Goal: Task Accomplishment & Management: Manage account settings

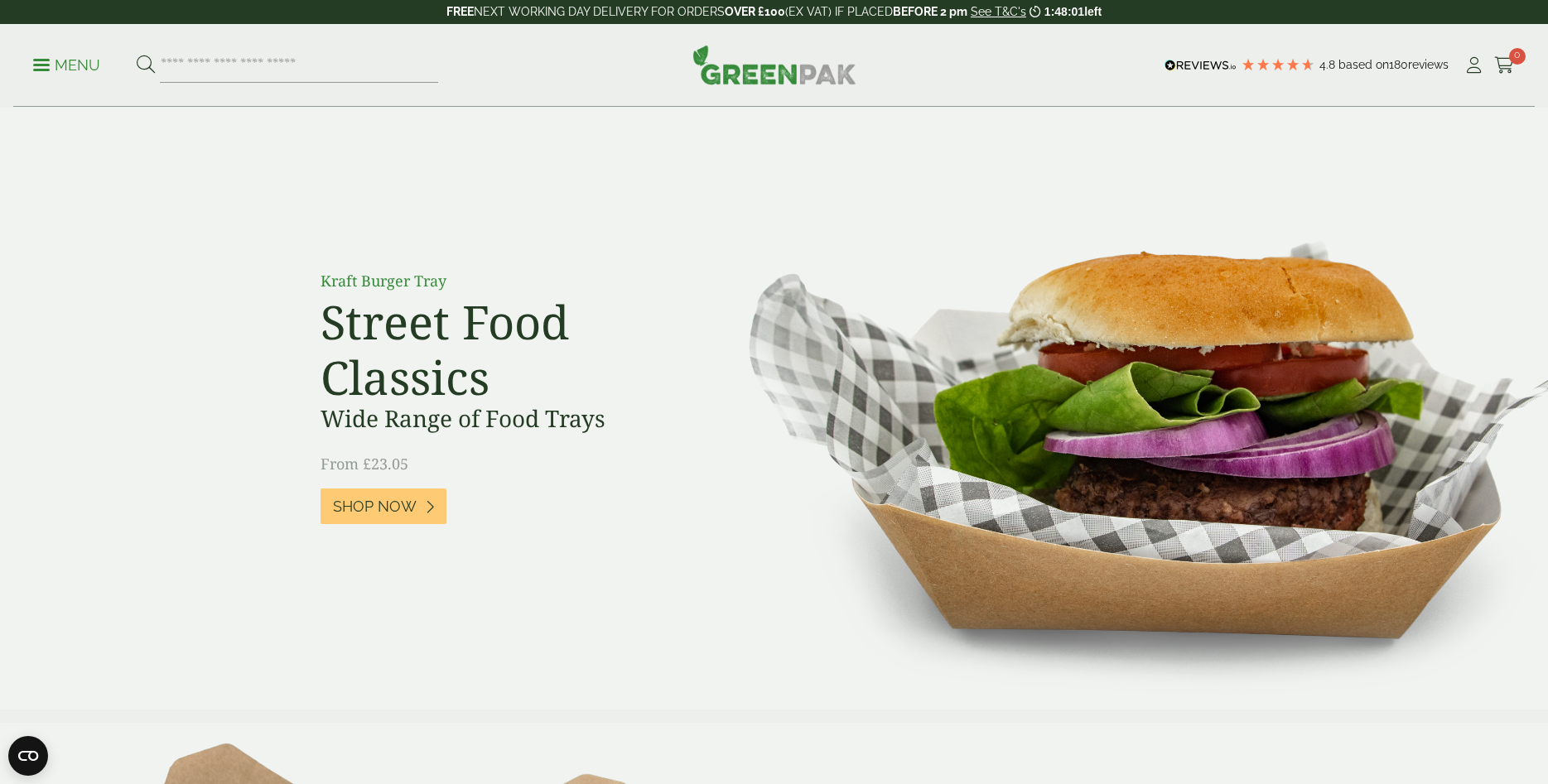
click at [50, 66] on p "Menu" at bounding box center [67, 66] width 67 height 20
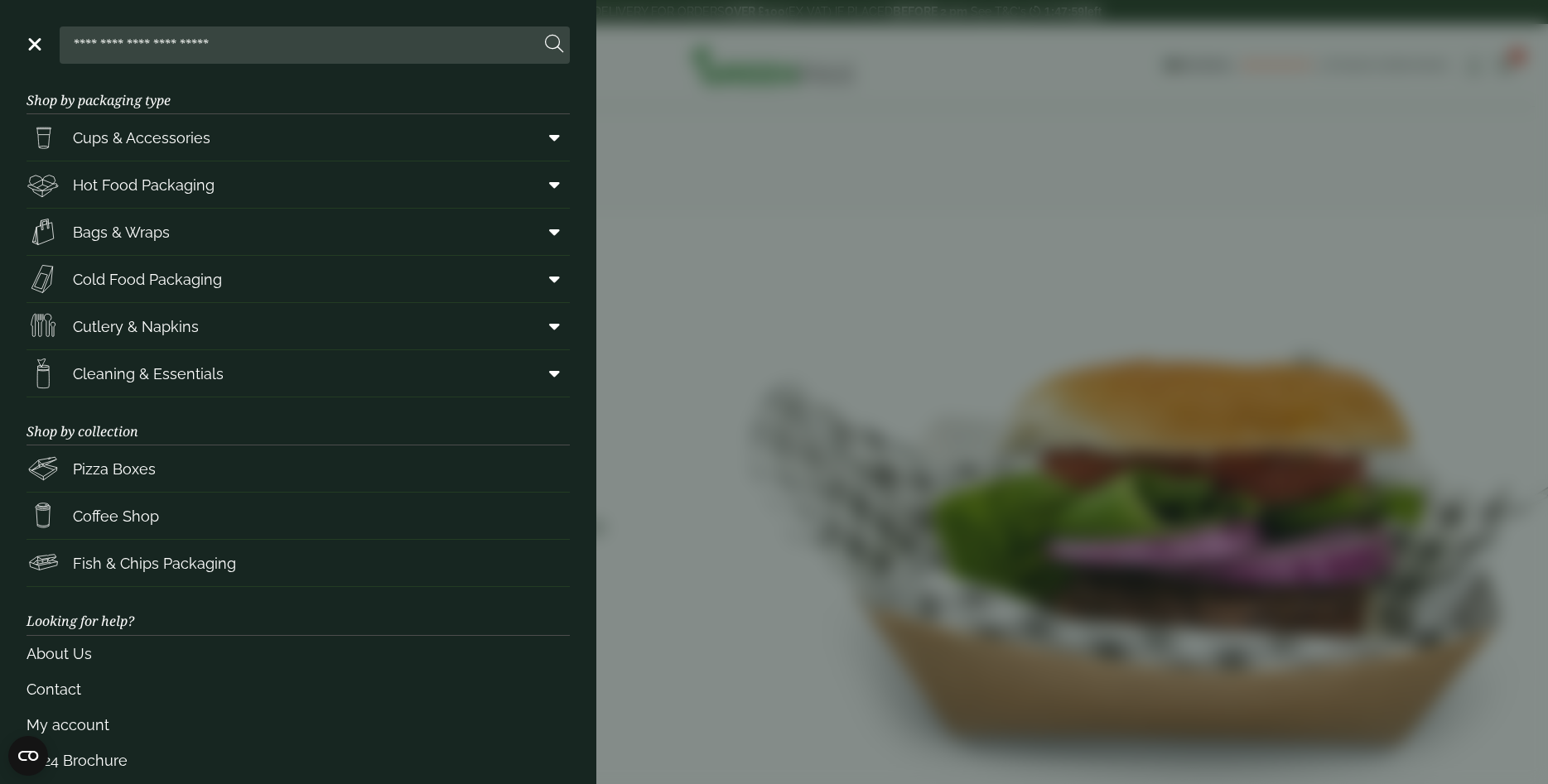
scroll to position [38, 0]
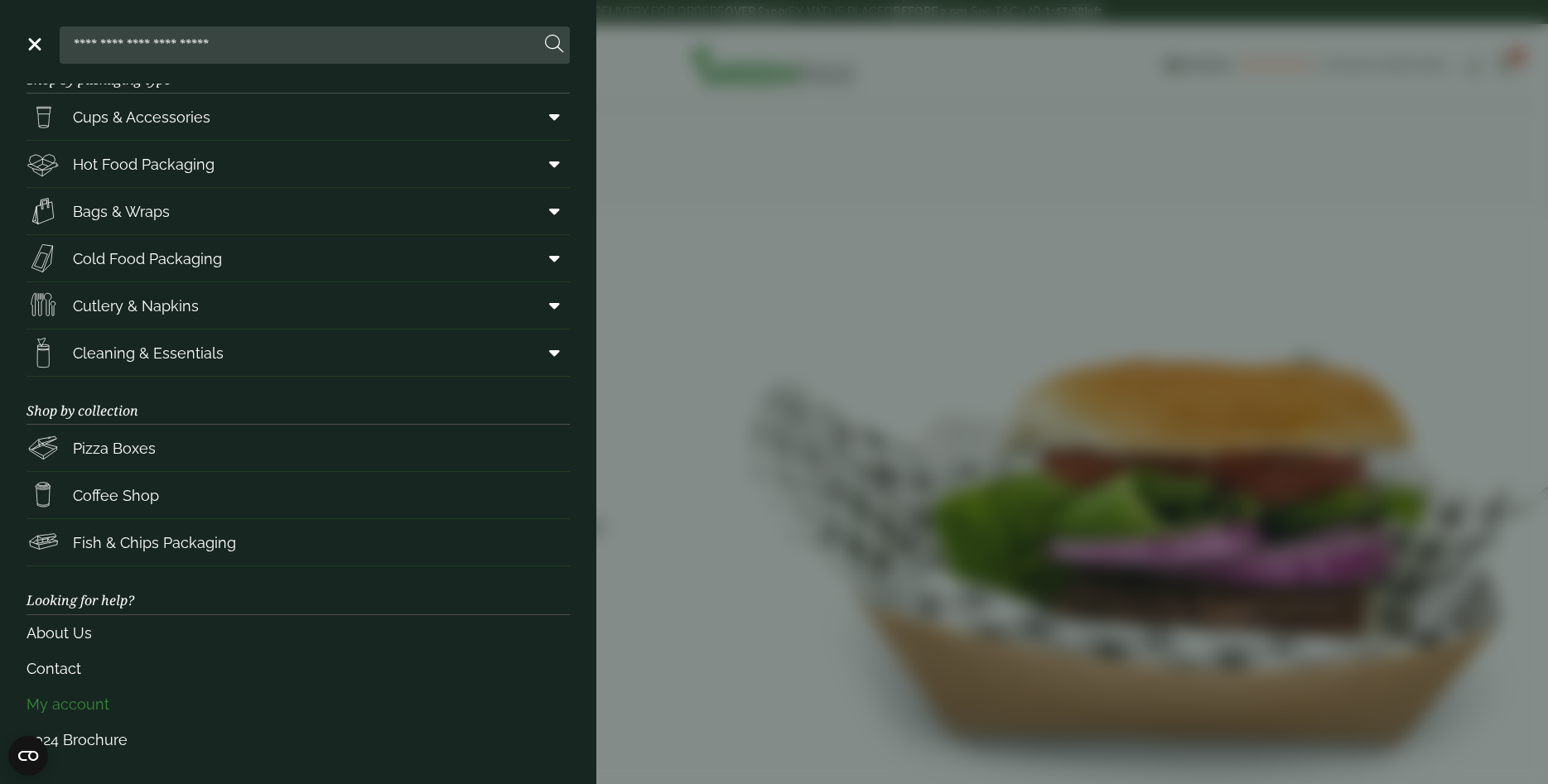
click at [54, 717] on link "My account" at bounding box center [298, 704] width 544 height 36
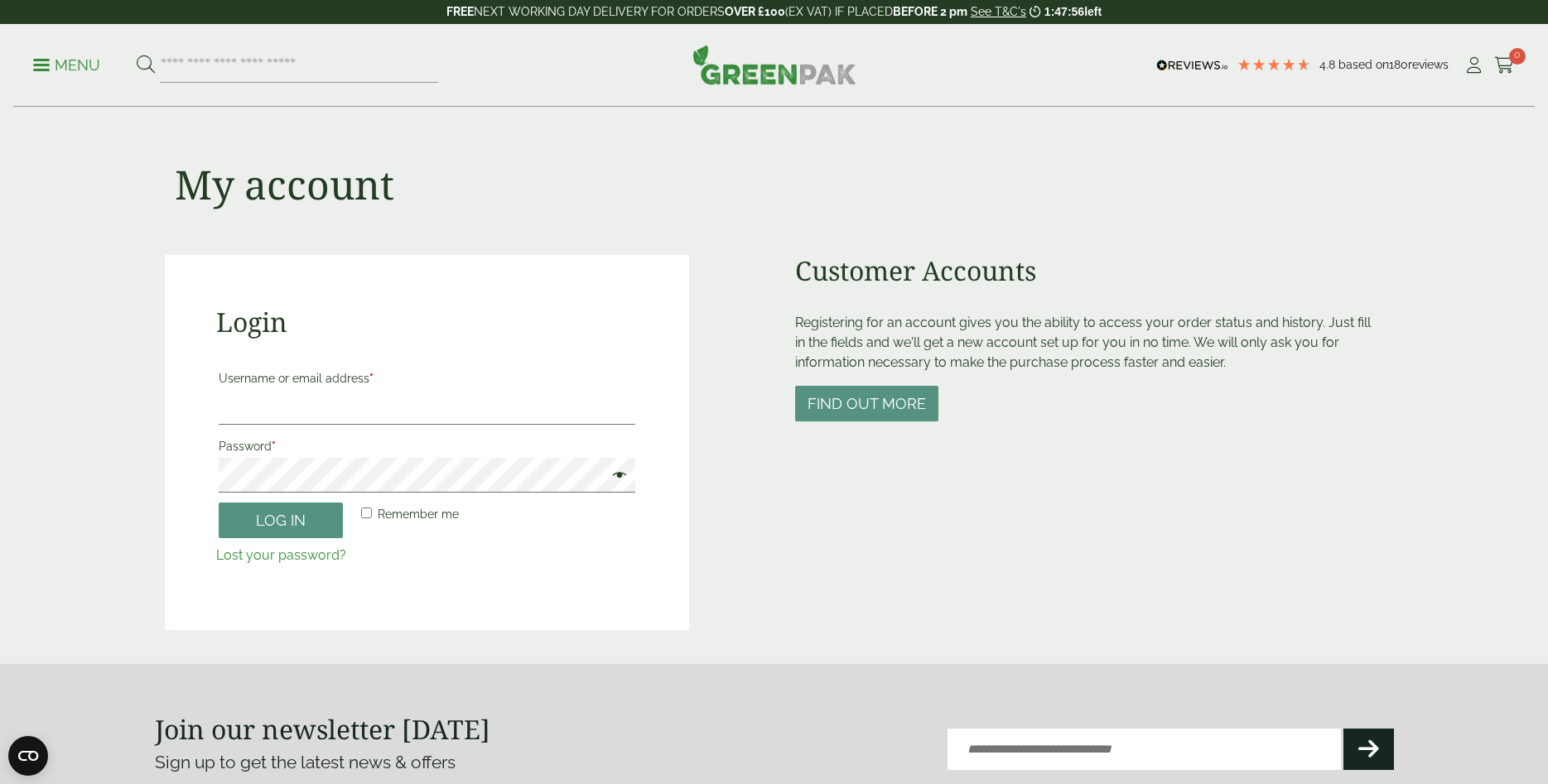
click at [221, 397] on input "Username or email address *" at bounding box center [427, 407] width 417 height 35
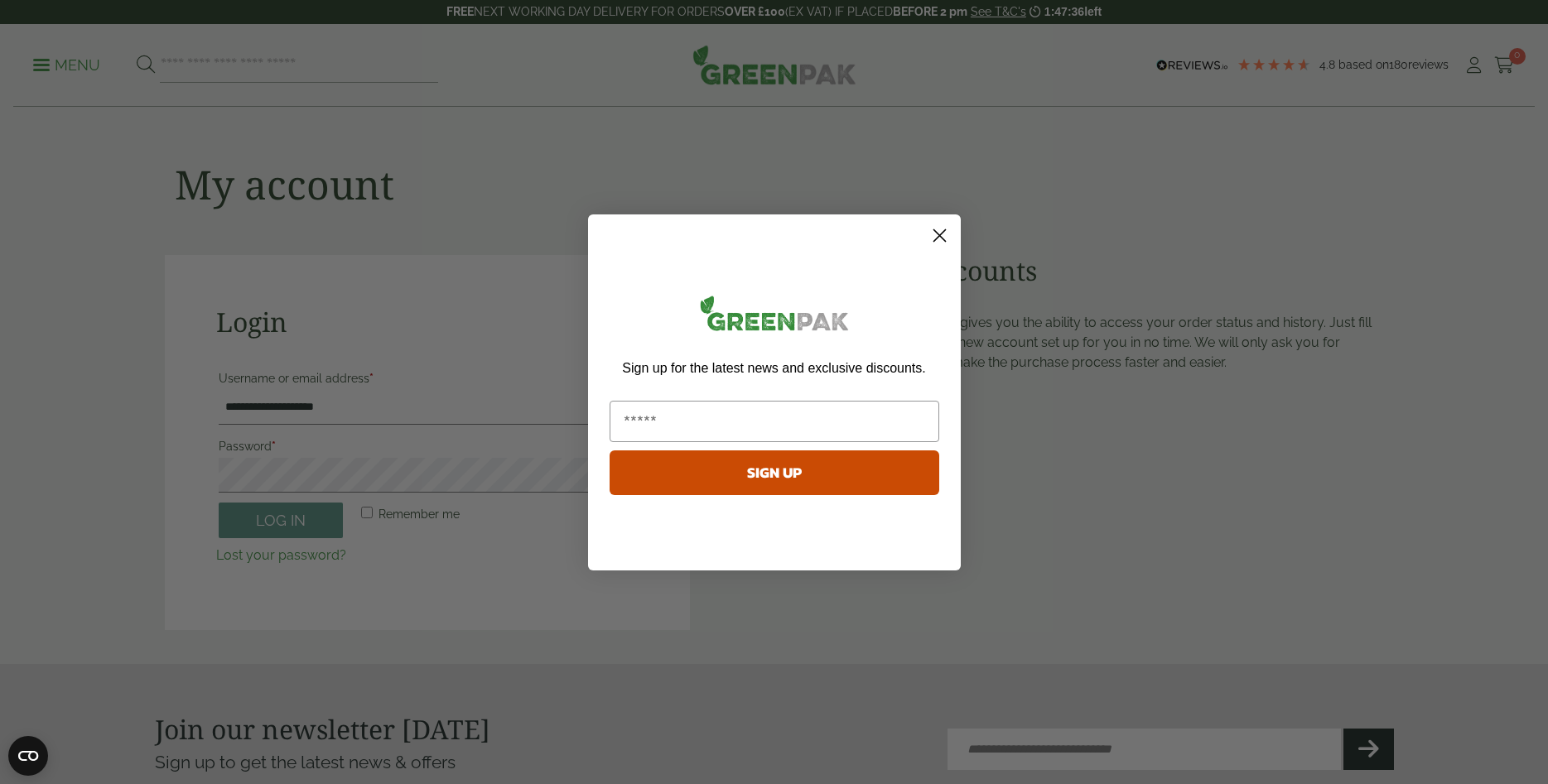
click at [942, 234] on icon "Close dialog" at bounding box center [939, 235] width 12 height 12
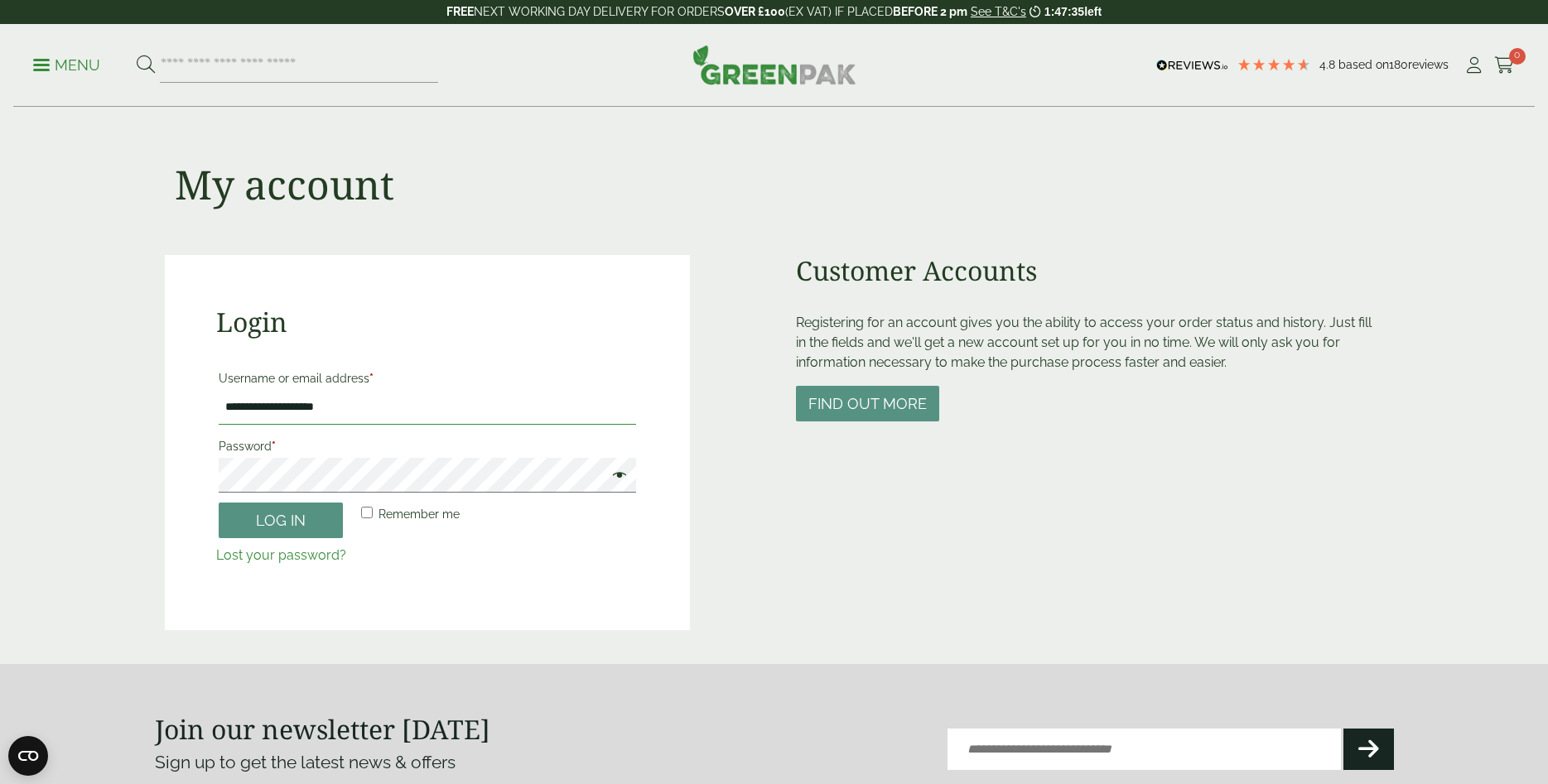
click at [347, 407] on input "**********" at bounding box center [427, 407] width 418 height 35
type input "**********"
click at [289, 524] on button "Log in" at bounding box center [280, 520] width 124 height 36
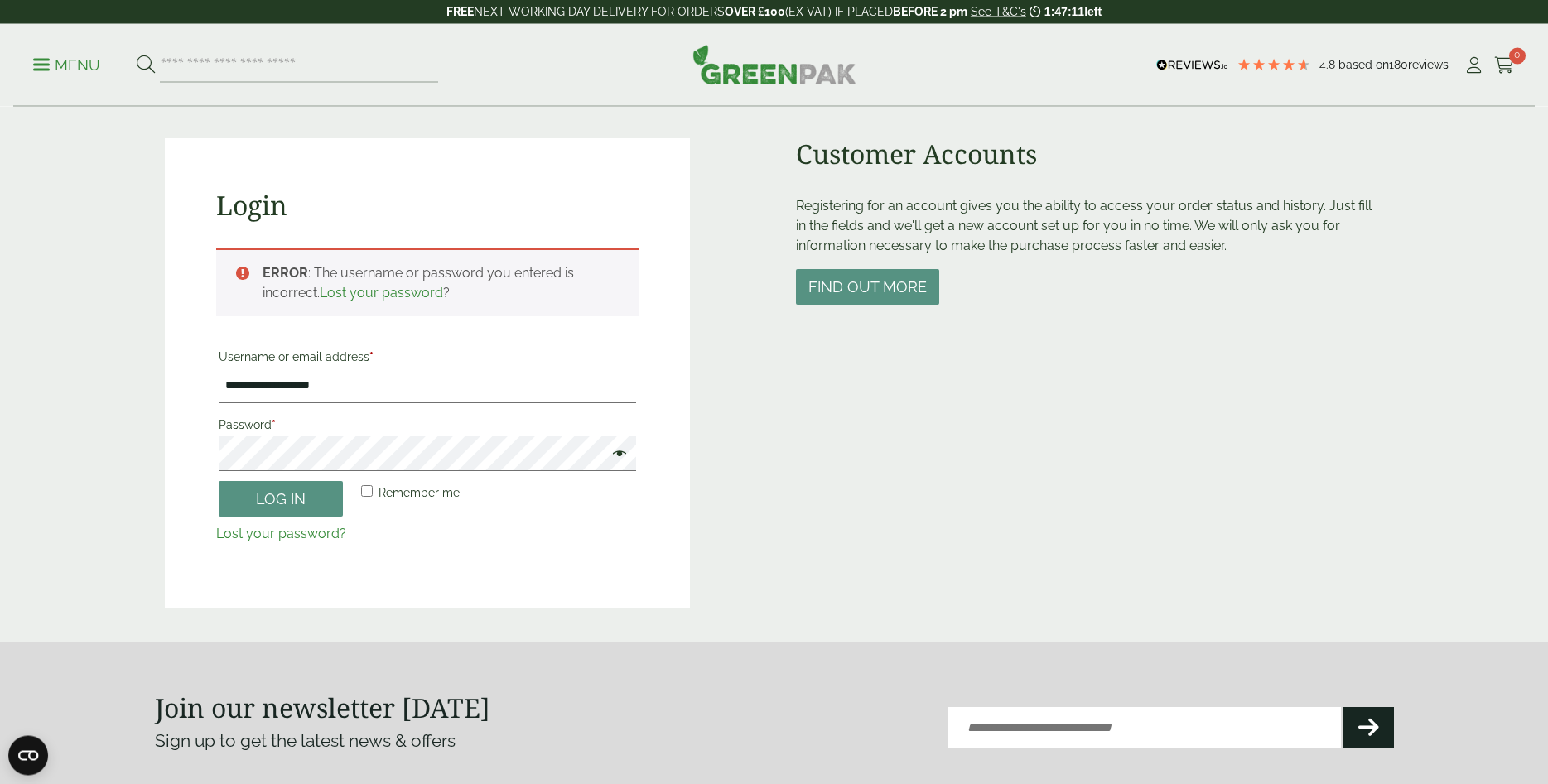
scroll to position [111, 0]
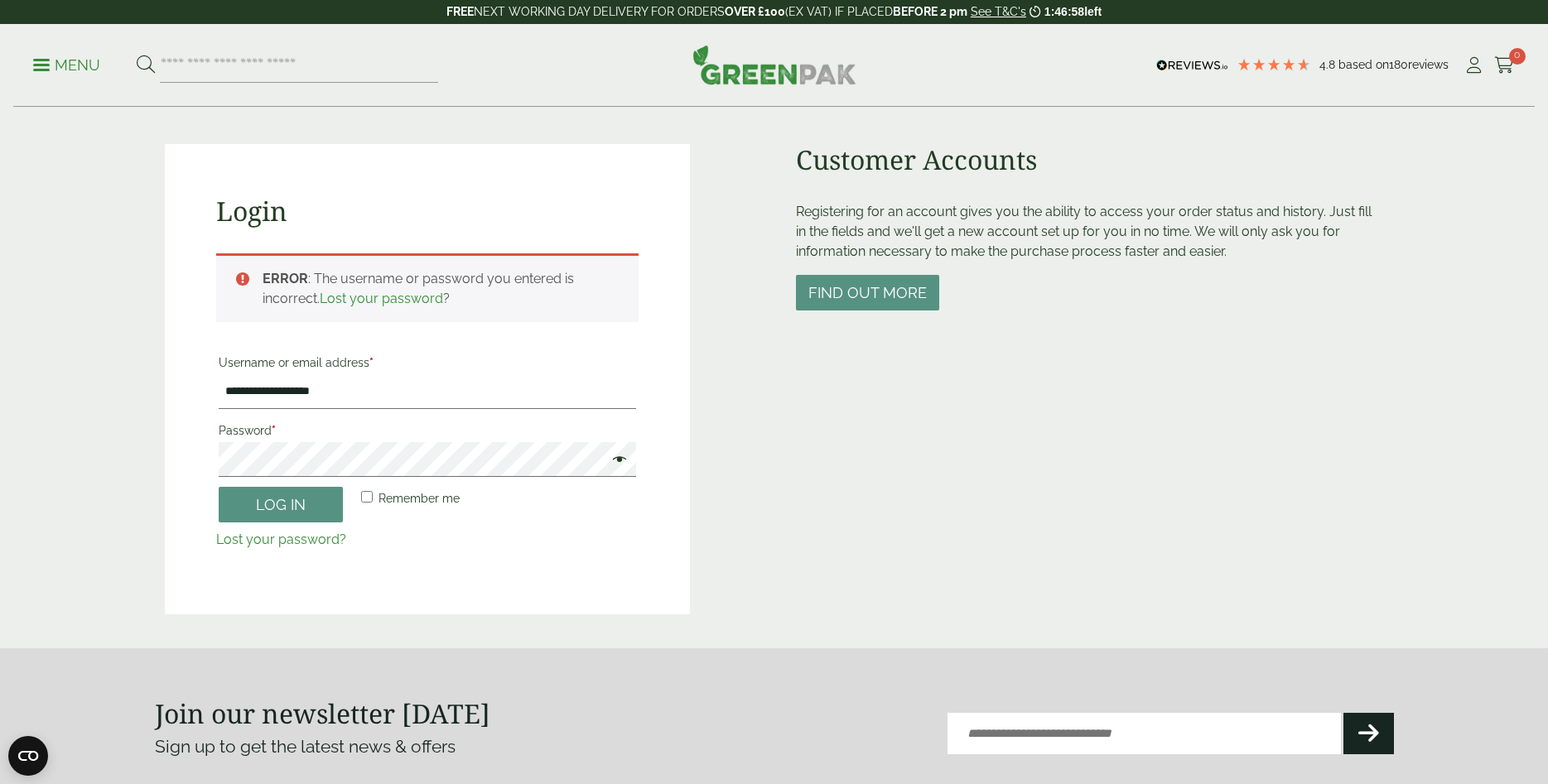
click at [615, 462] on span at bounding box center [615, 462] width 22 height 20
click at [264, 513] on button "Log in" at bounding box center [280, 504] width 124 height 36
click at [288, 537] on link "Lost your password?" at bounding box center [281, 539] width 130 height 16
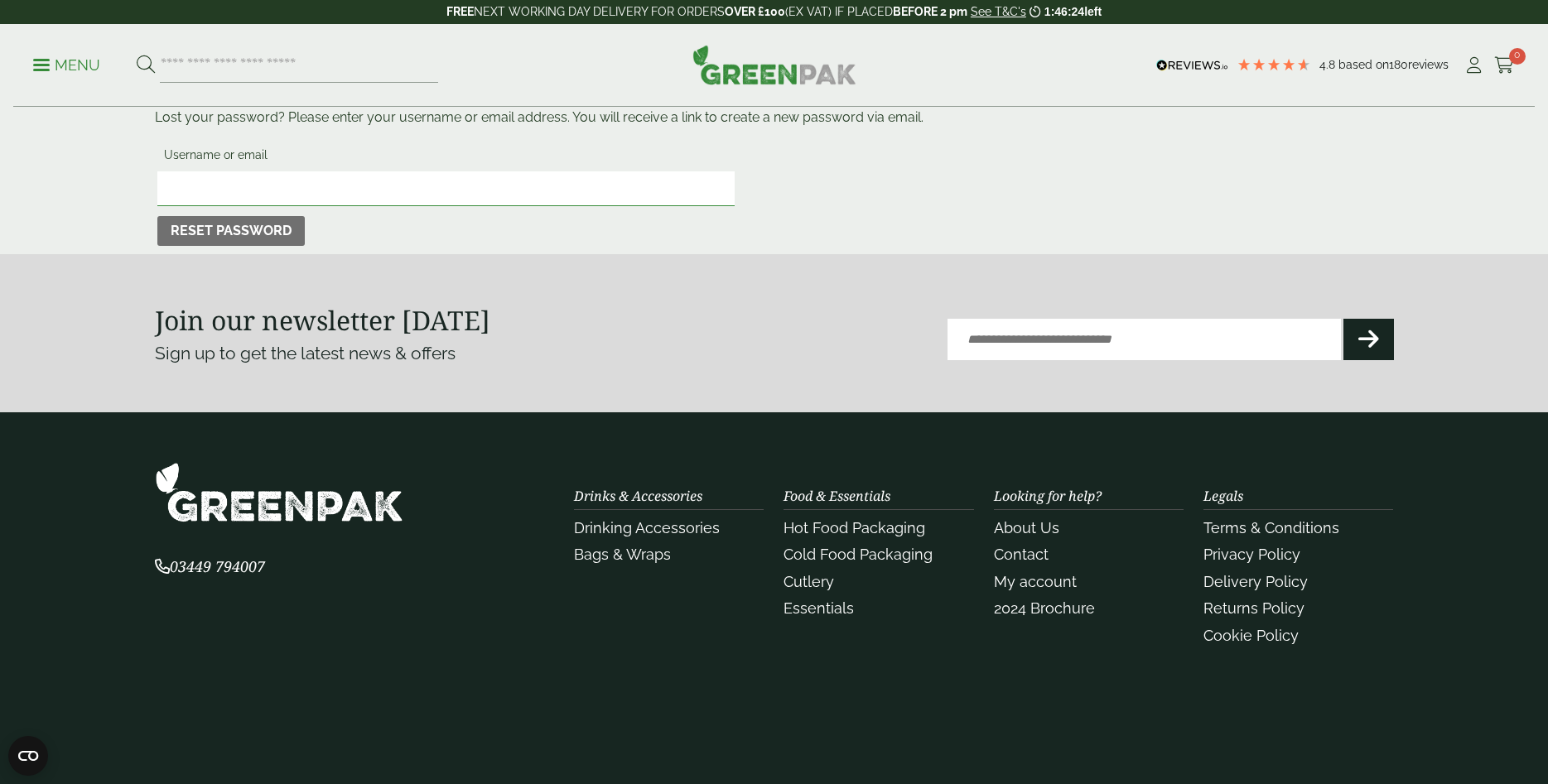
click at [316, 175] on input "Username or email" at bounding box center [446, 189] width 578 height 35
type input "**********"
click at [229, 239] on button "Reset password" at bounding box center [231, 231] width 148 height 30
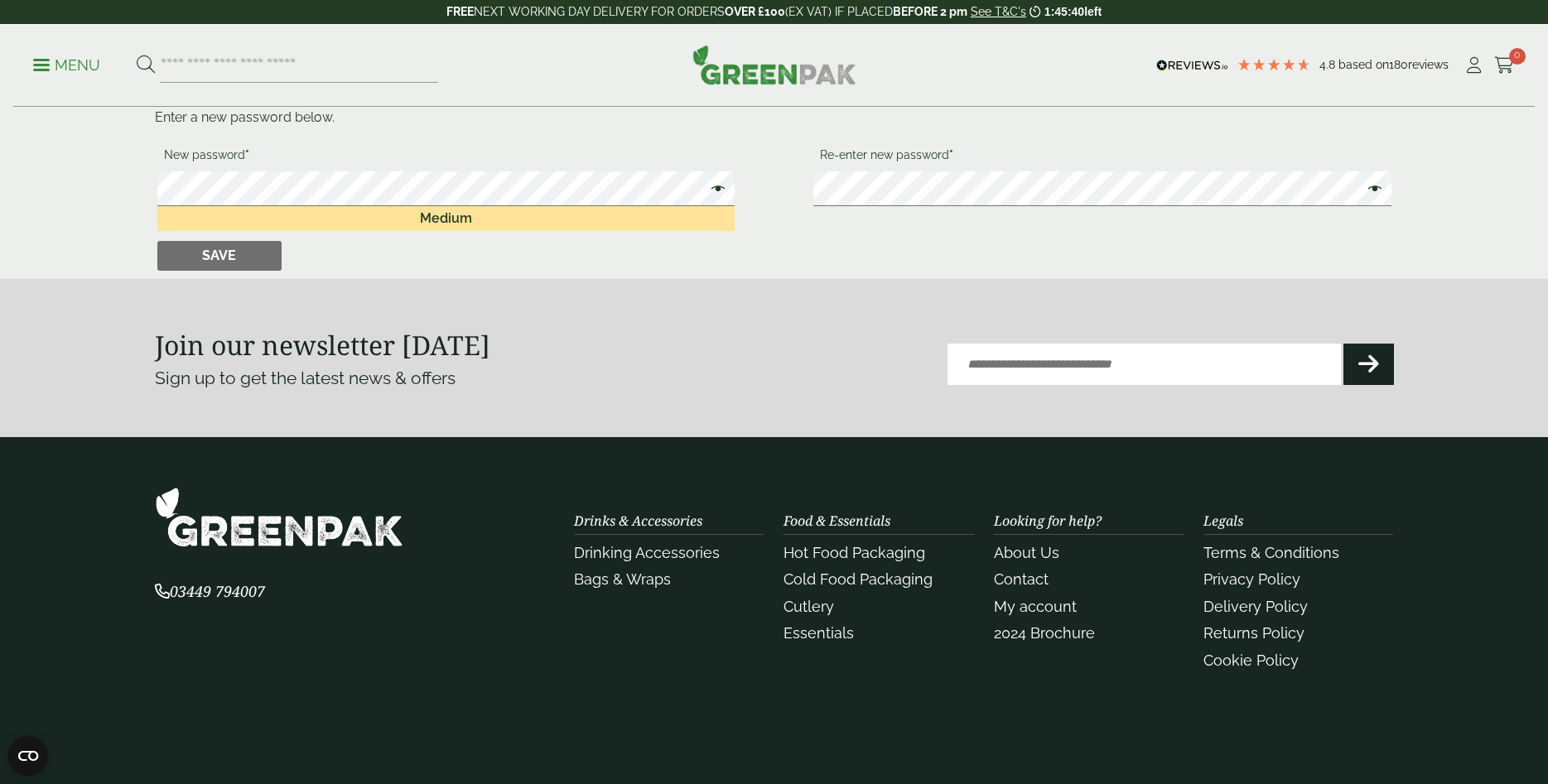
click at [724, 197] on span at bounding box center [715, 191] width 22 height 20
click at [723, 188] on span at bounding box center [715, 191] width 22 height 20
click at [1375, 193] on span at bounding box center [1371, 191] width 22 height 20
click at [219, 256] on button "Save" at bounding box center [219, 256] width 124 height 30
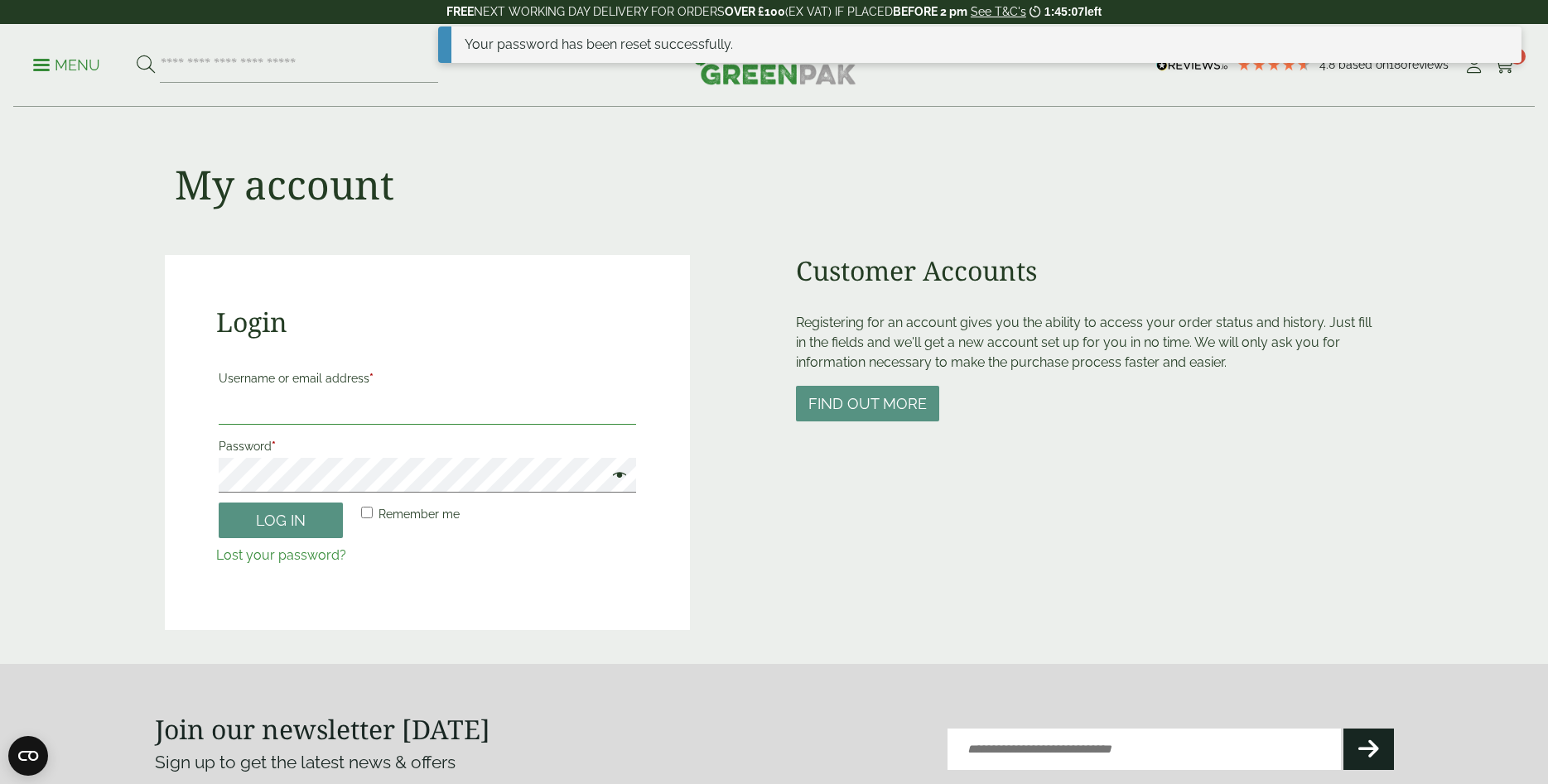
click at [286, 412] on input "Username or email address *" at bounding box center [427, 407] width 418 height 35
type input "**********"
click at [265, 522] on button "Log in" at bounding box center [280, 520] width 124 height 36
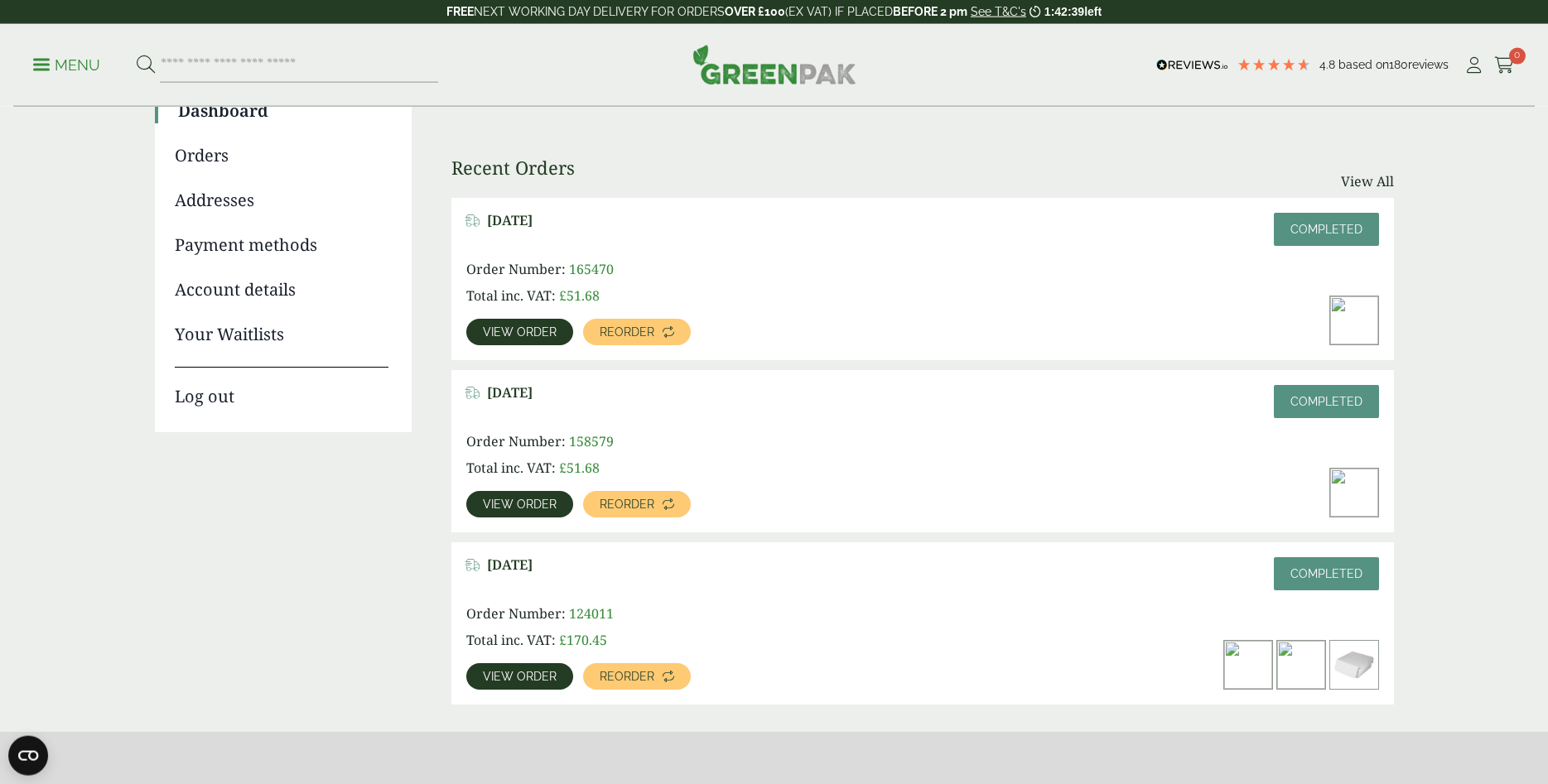
scroll to position [169, 0]
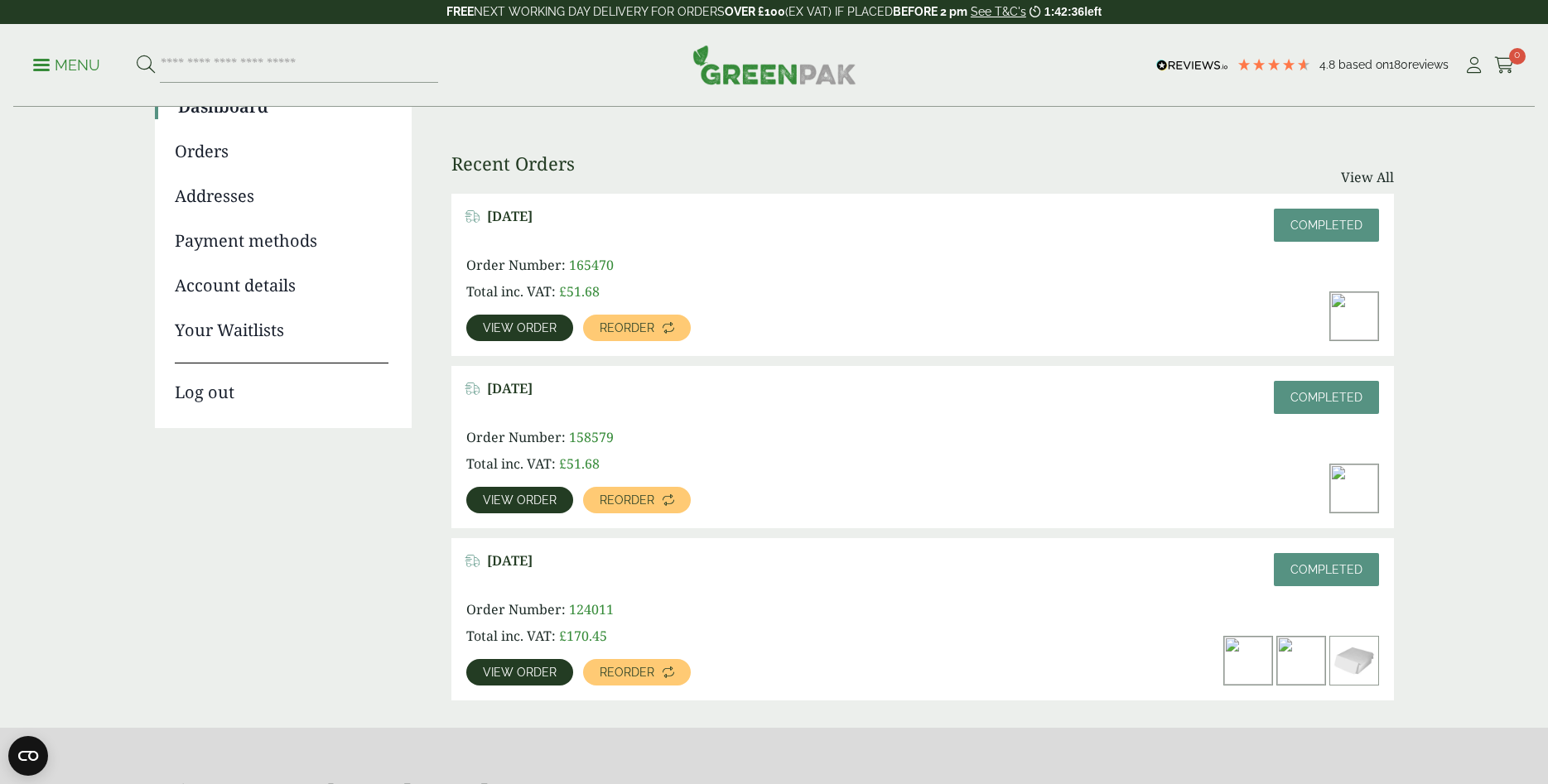
click at [1356, 489] on img at bounding box center [1355, 489] width 48 height 48
click at [531, 502] on span "View order" at bounding box center [519, 500] width 73 height 12
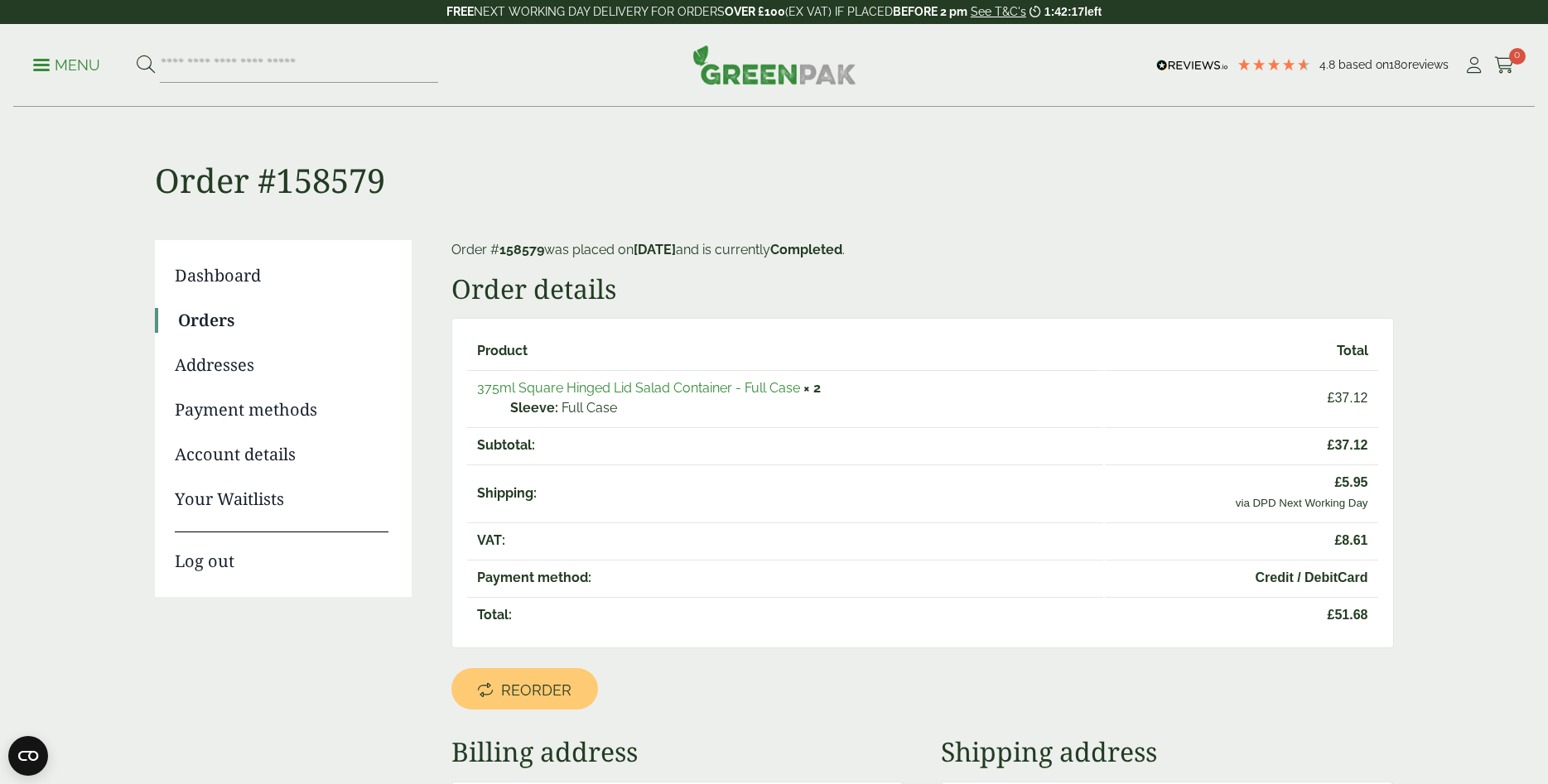
click at [242, 446] on link "Account details" at bounding box center [282, 455] width 213 height 25
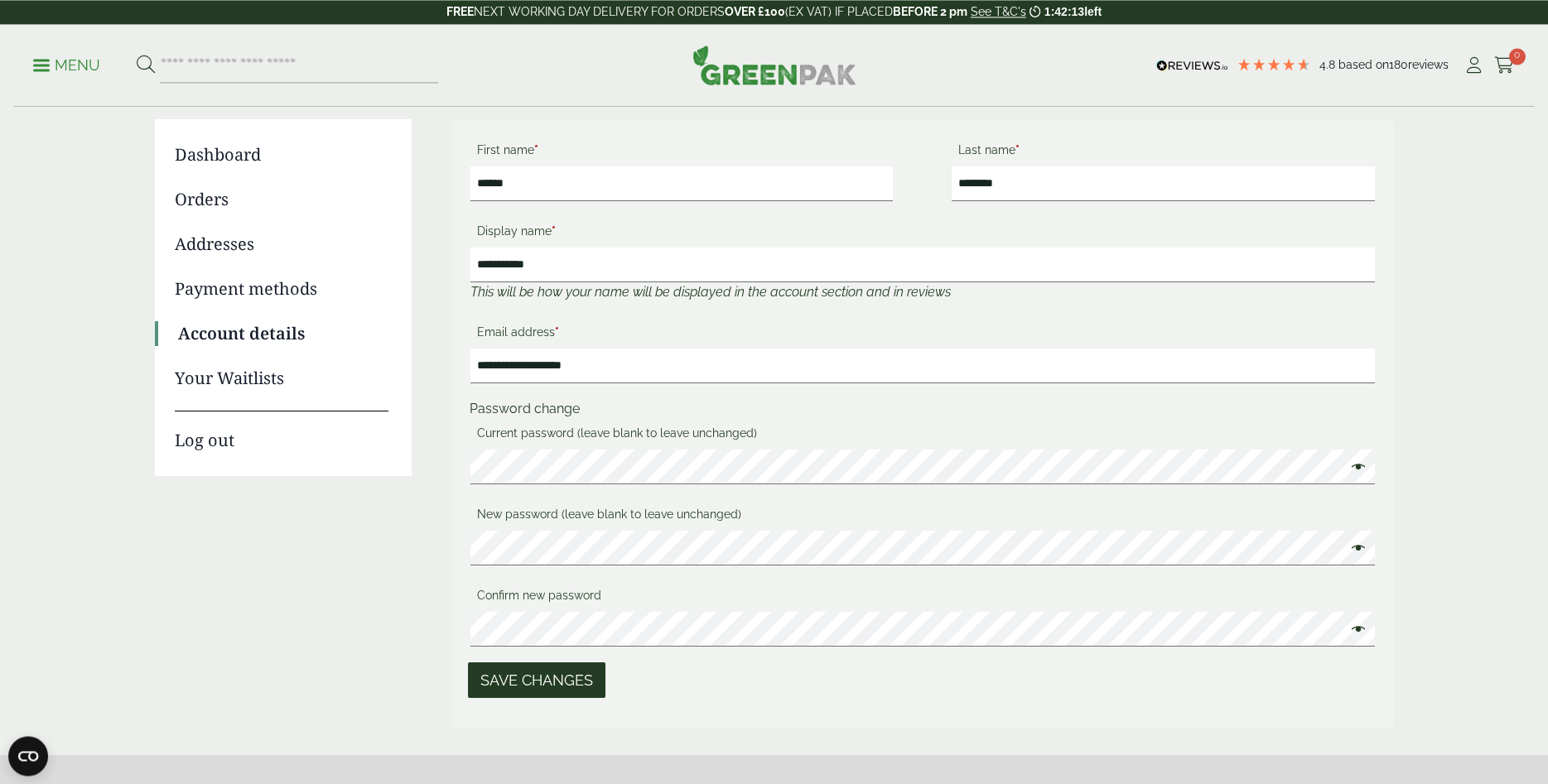
scroll to position [84, 0]
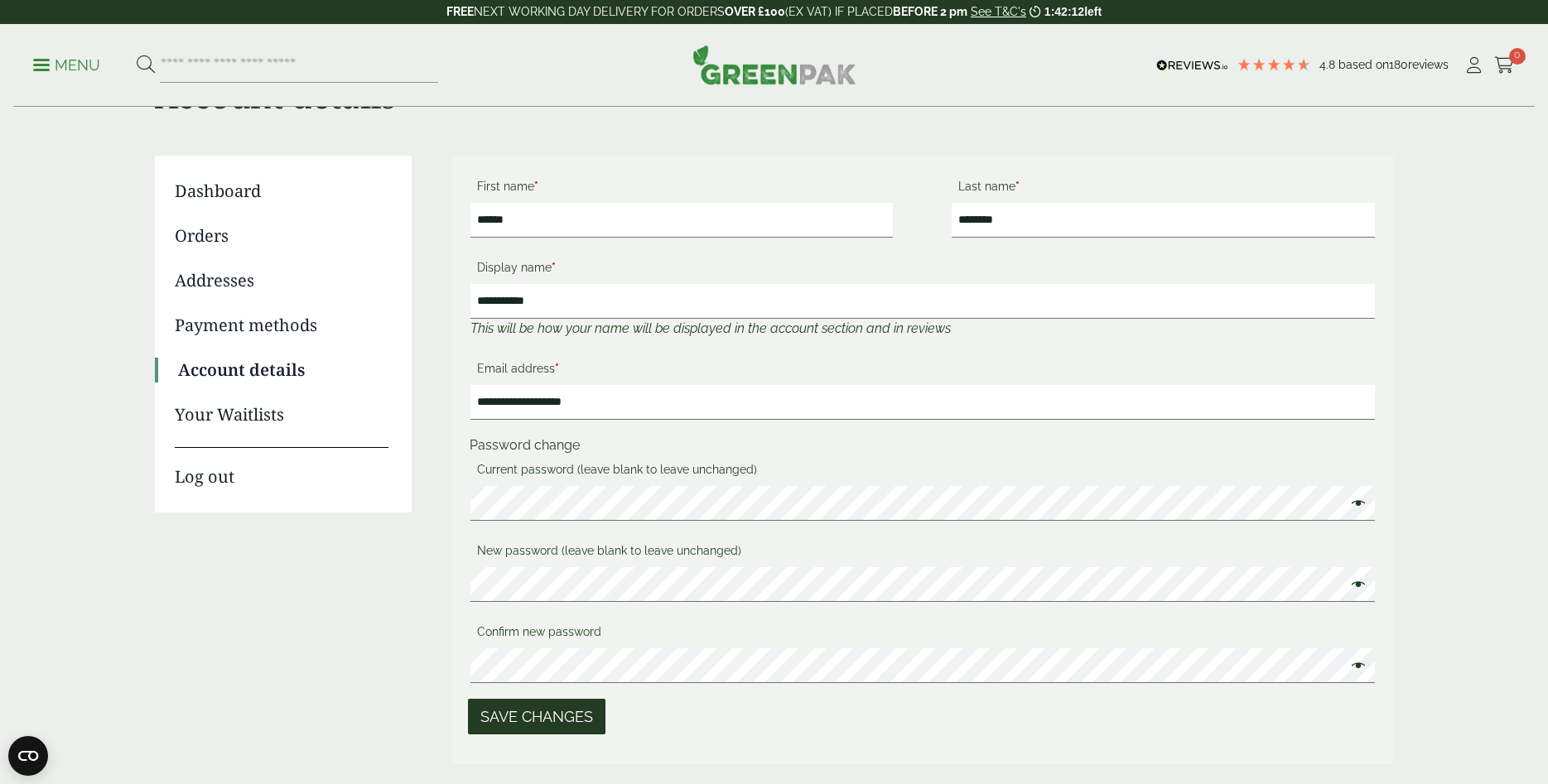
click at [248, 192] on link "Dashboard" at bounding box center [282, 192] width 213 height 25
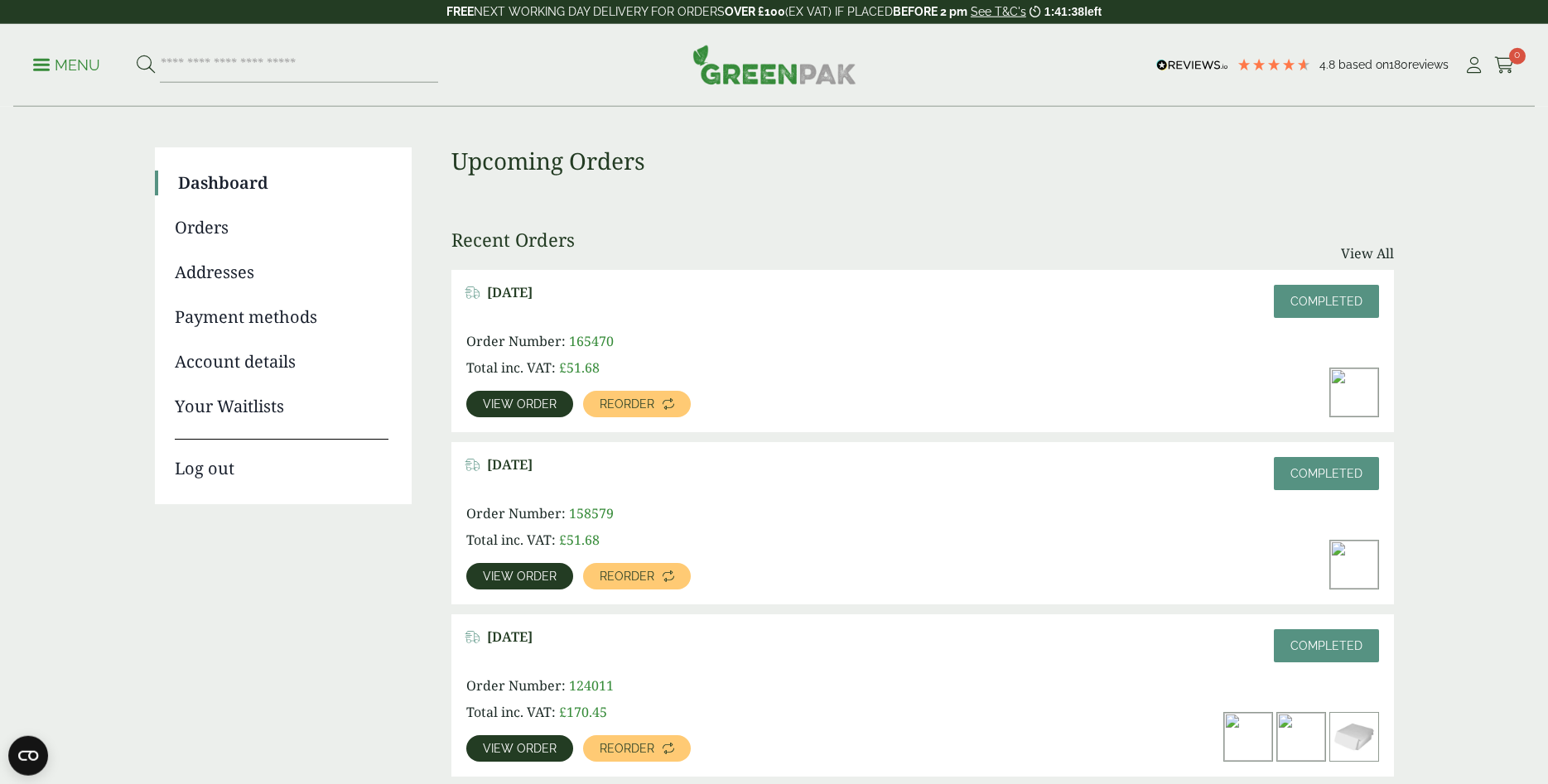
scroll to position [169, 0]
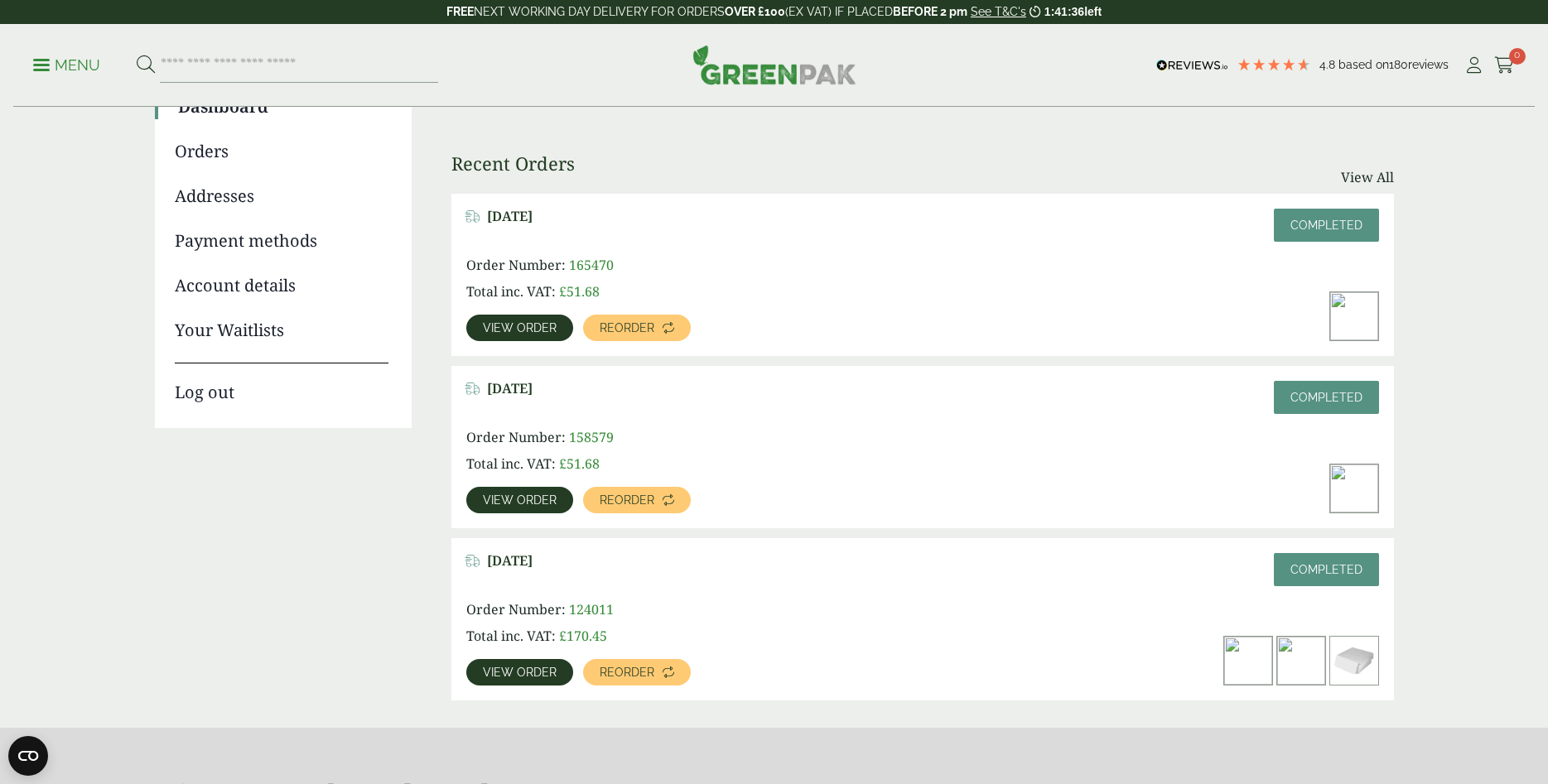
click at [520, 497] on span "View order" at bounding box center [519, 500] width 73 height 12
